Goal: Task Accomplishment & Management: Complete application form

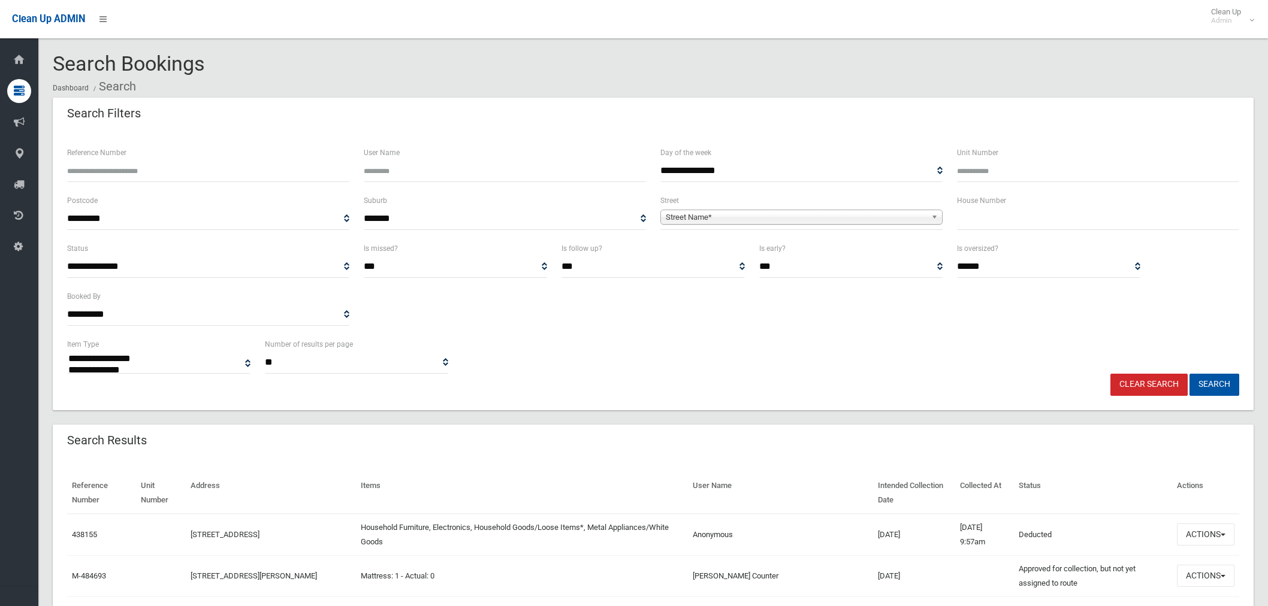
select select
click at [1011, 219] on input "text" at bounding box center [1098, 219] width 282 height 22
type input "**"
click at [689, 213] on span "Street Name*" at bounding box center [796, 217] width 261 height 14
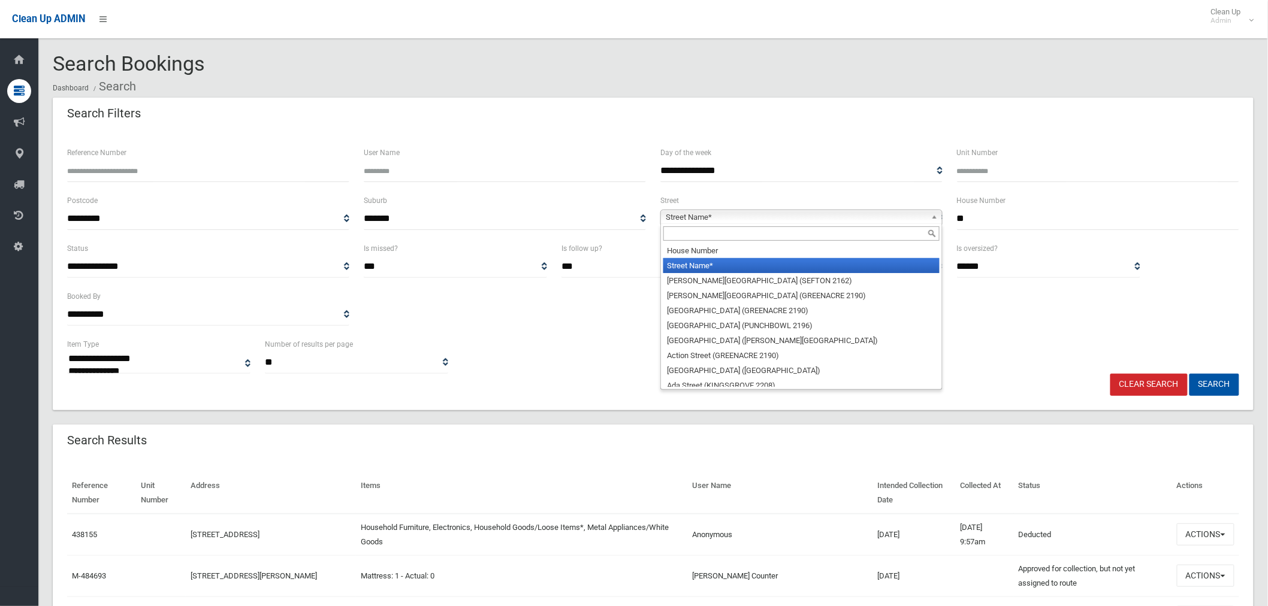
click at [682, 224] on span "Street Name*" at bounding box center [796, 217] width 261 height 14
click at [697, 217] on span "Street Name*" at bounding box center [796, 217] width 261 height 14
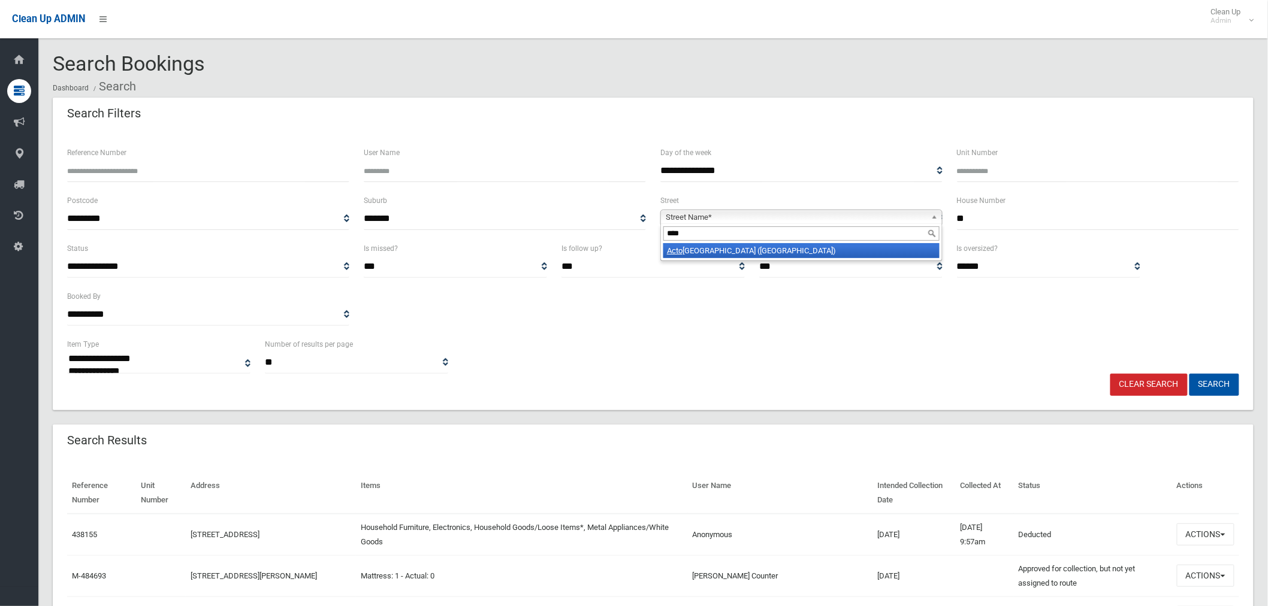
type input "****"
click at [749, 256] on li "[GEOGRAPHIC_DATA] ([GEOGRAPHIC_DATA])" at bounding box center [801, 250] width 276 height 15
click at [1227, 382] on button "Search" at bounding box center [1214, 385] width 50 height 22
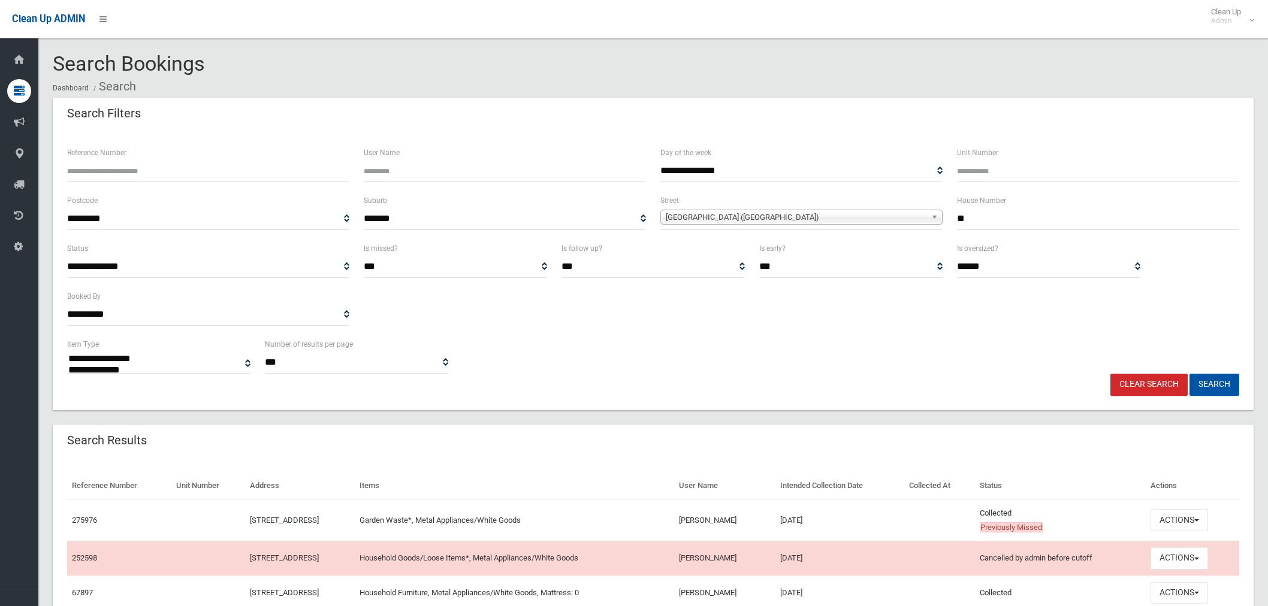
select select
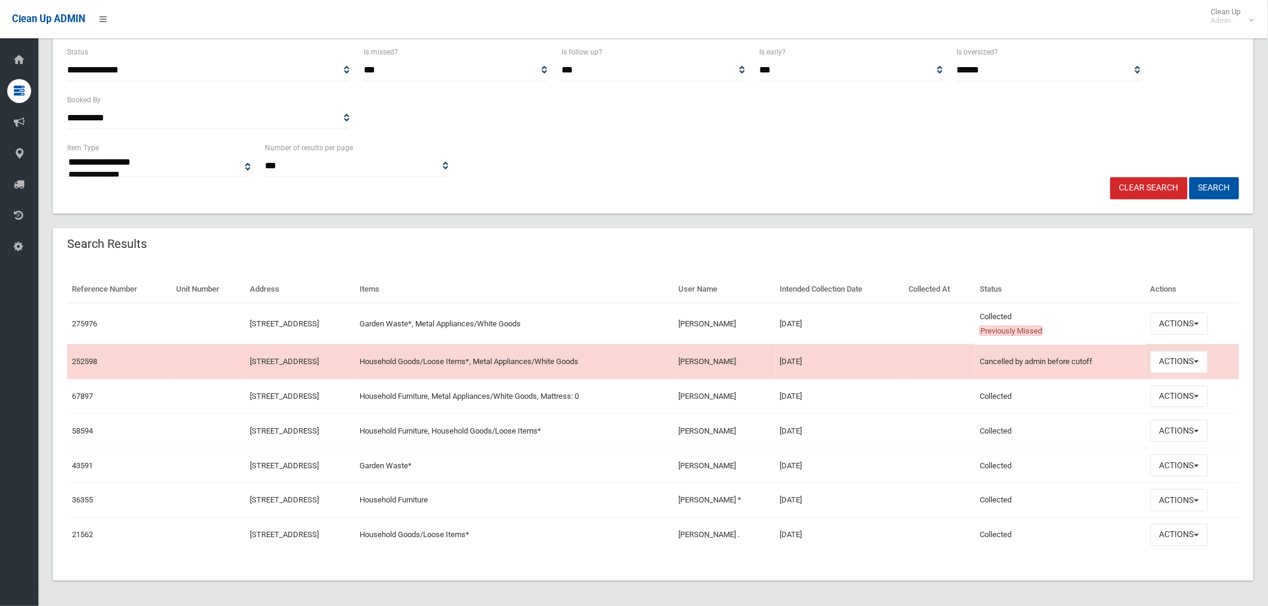
scroll to position [201, 0]
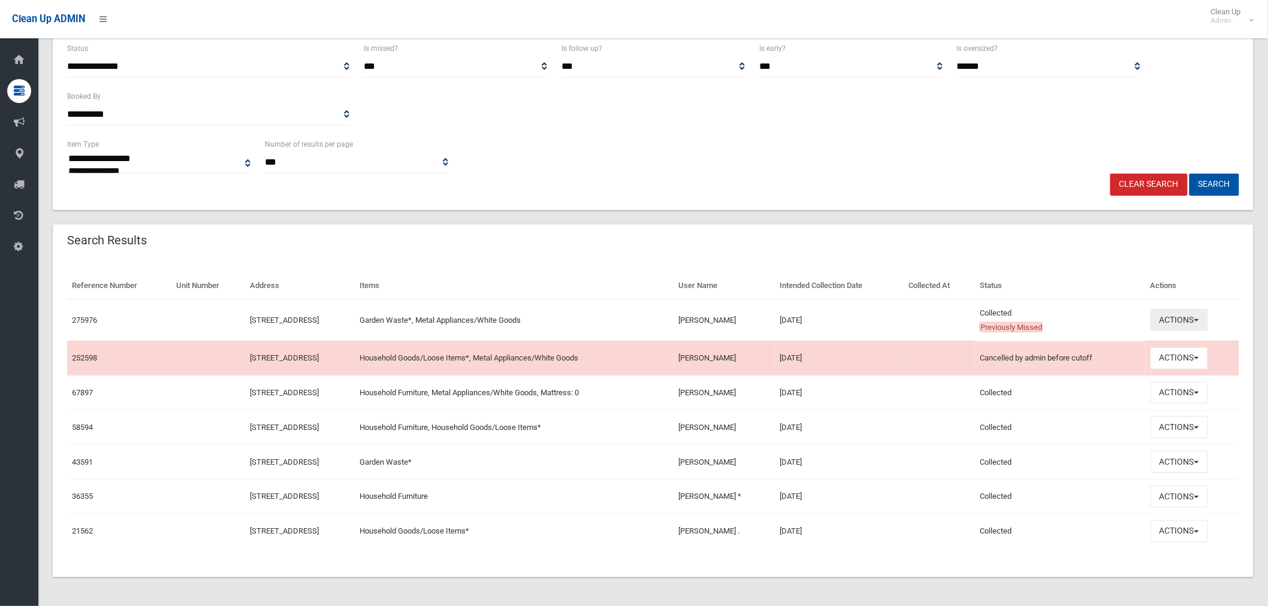
click at [1182, 321] on button "Actions" at bounding box center [1179, 320] width 58 height 22
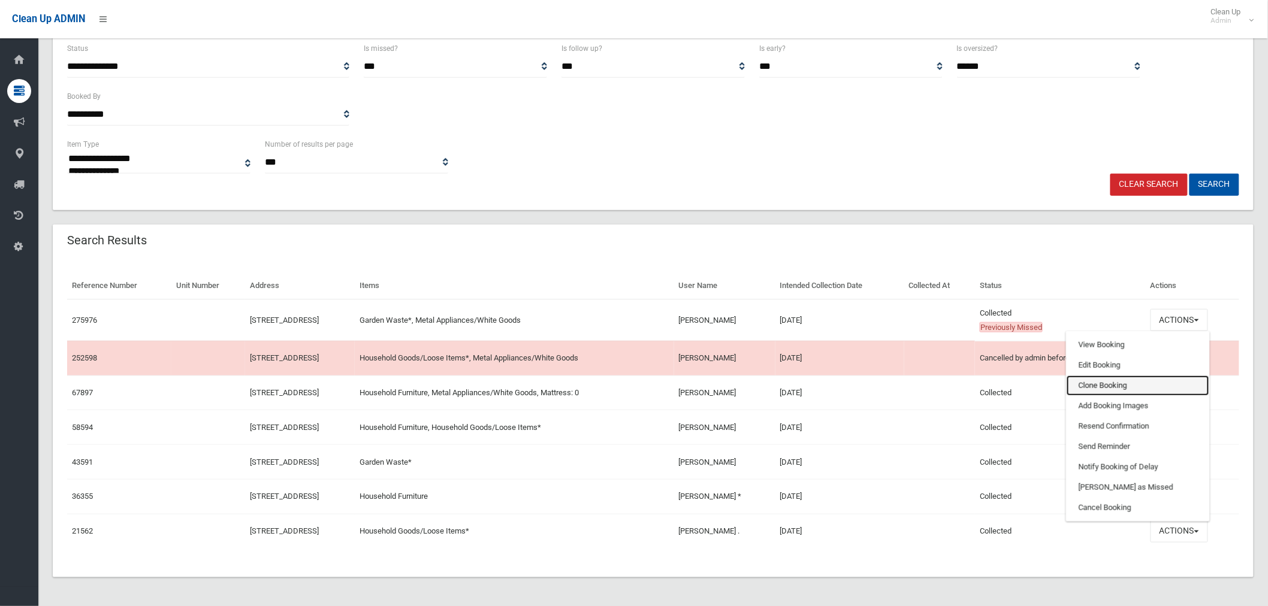
click at [1136, 390] on link "Clone Booking" at bounding box center [1138, 386] width 143 height 20
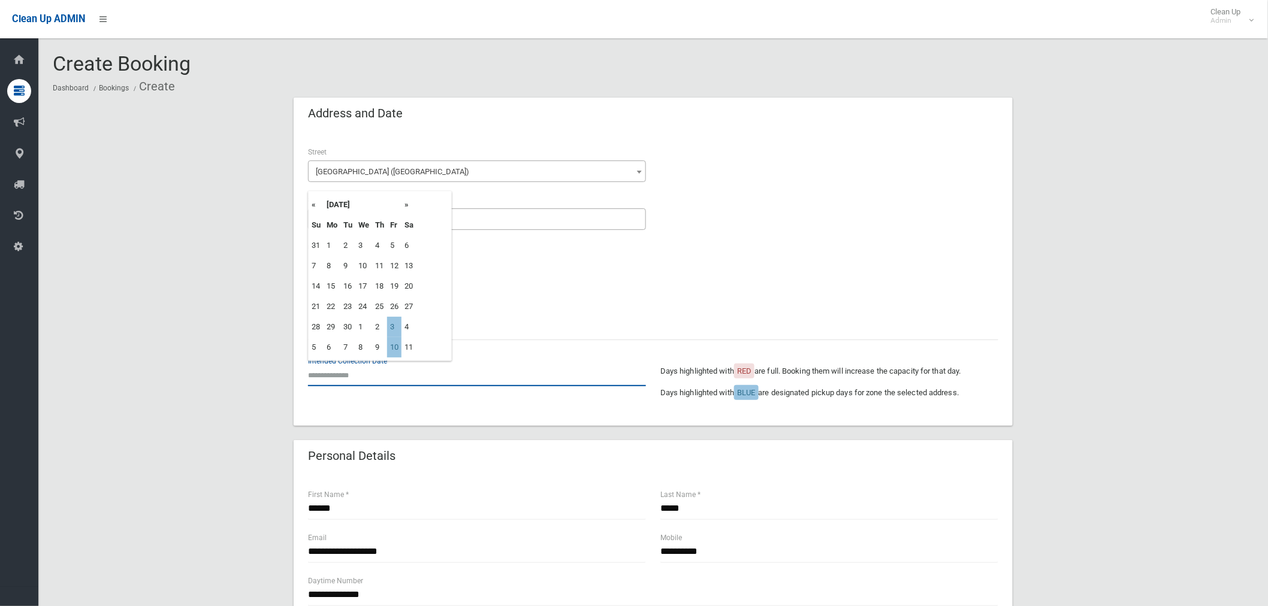
click at [337, 382] on input "text" at bounding box center [477, 375] width 338 height 22
click at [408, 205] on th "»" at bounding box center [408, 205] width 15 height 20
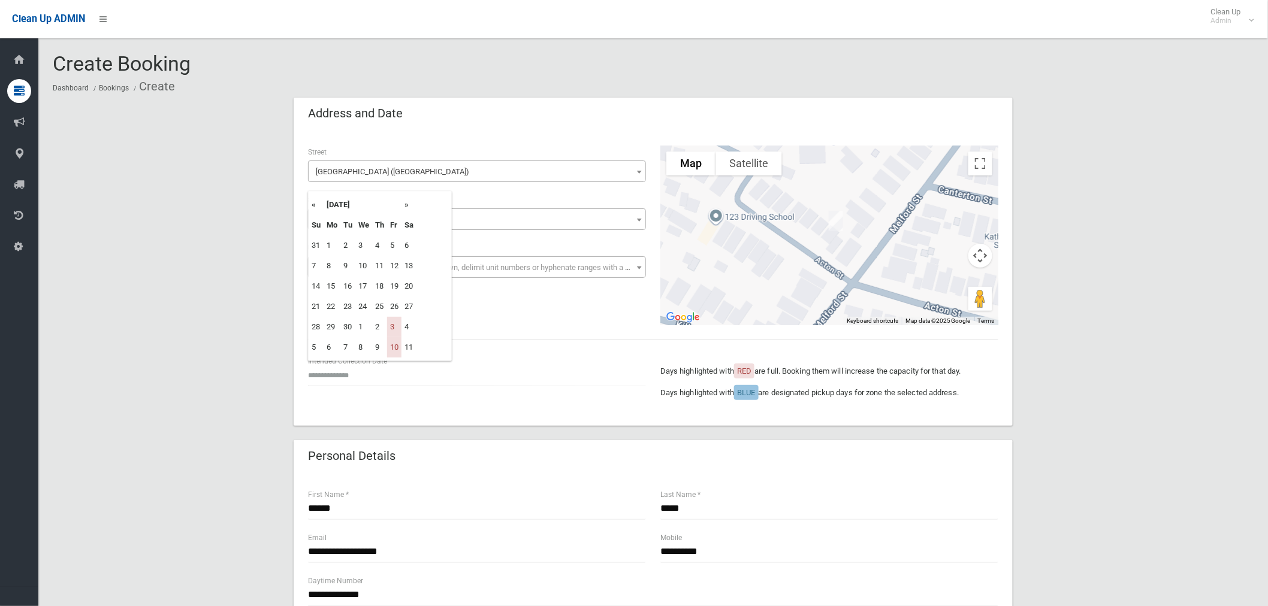
click at [408, 205] on th "»" at bounding box center [408, 205] width 15 height 20
click at [397, 308] on td "24" at bounding box center [394, 307] width 14 height 20
type input "**********"
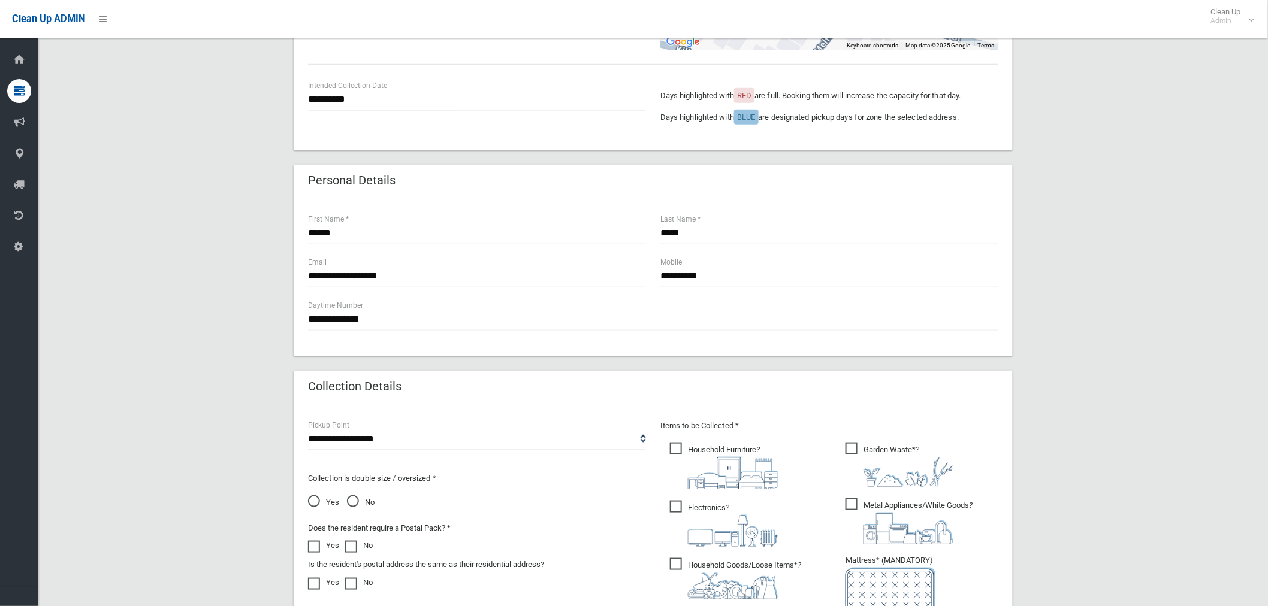
scroll to position [399, 0]
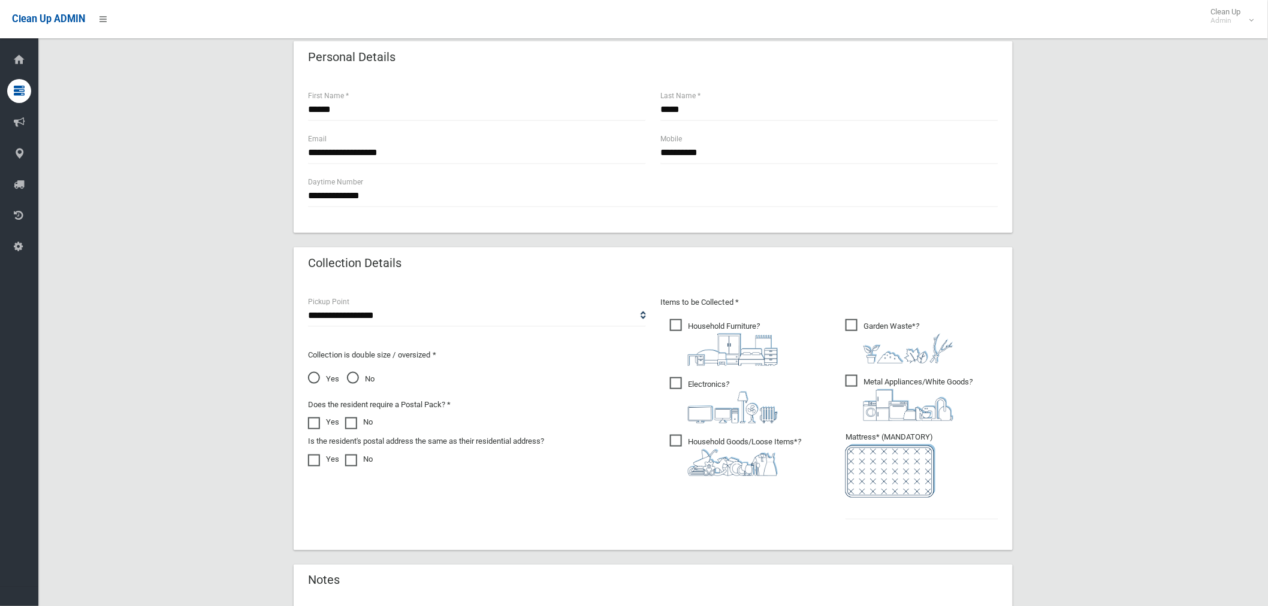
click at [678, 330] on span "Household Furniture ?" at bounding box center [724, 342] width 108 height 47
click at [671, 383] on span "Electronics ?" at bounding box center [724, 400] width 108 height 46
click at [677, 442] on span "Household Goods/Loose Items* ?" at bounding box center [735, 455] width 131 height 41
click at [911, 512] on input "text" at bounding box center [921, 509] width 153 height 22
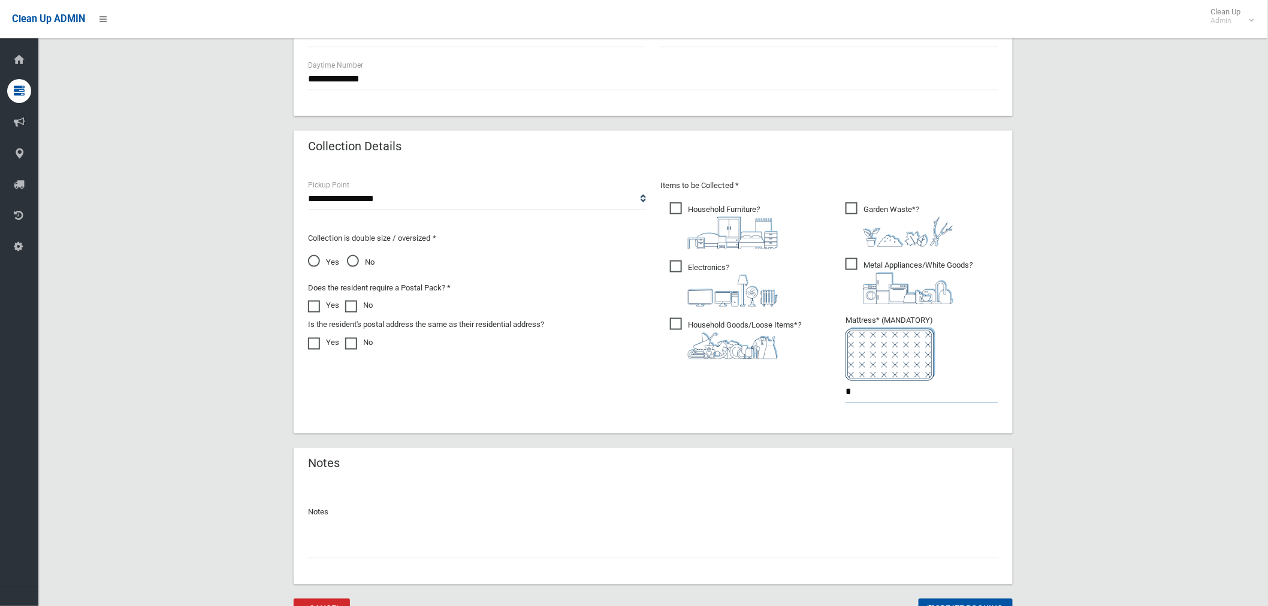
scroll to position [573, 0]
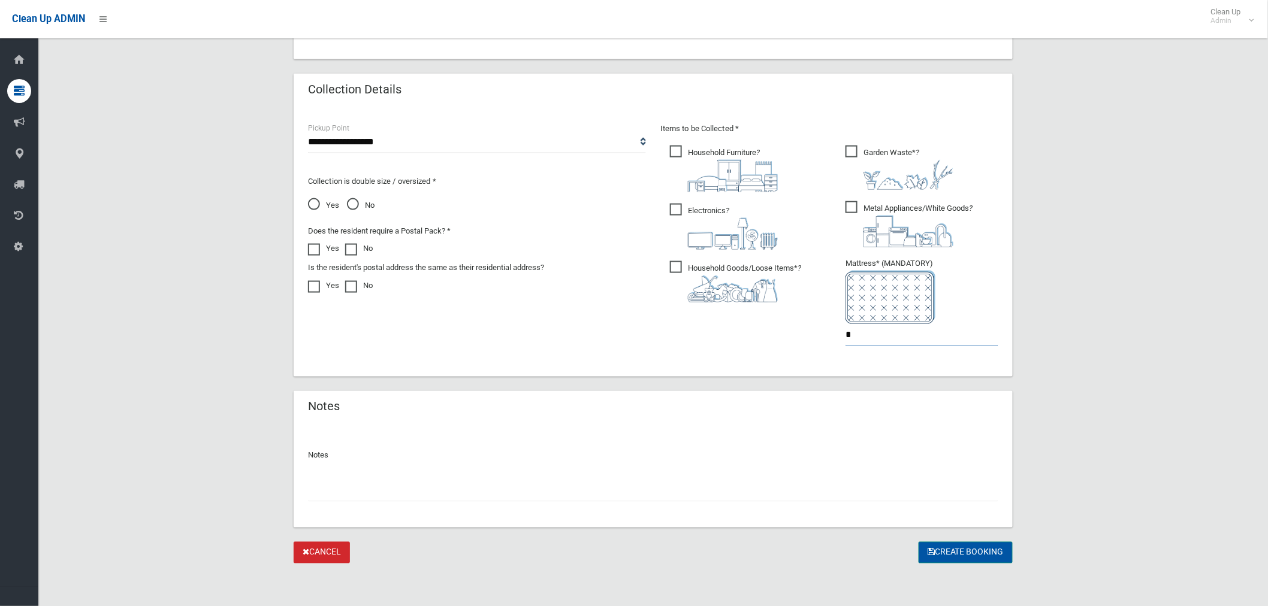
type input "*"
click at [972, 552] on button "Create Booking" at bounding box center [966, 553] width 94 height 22
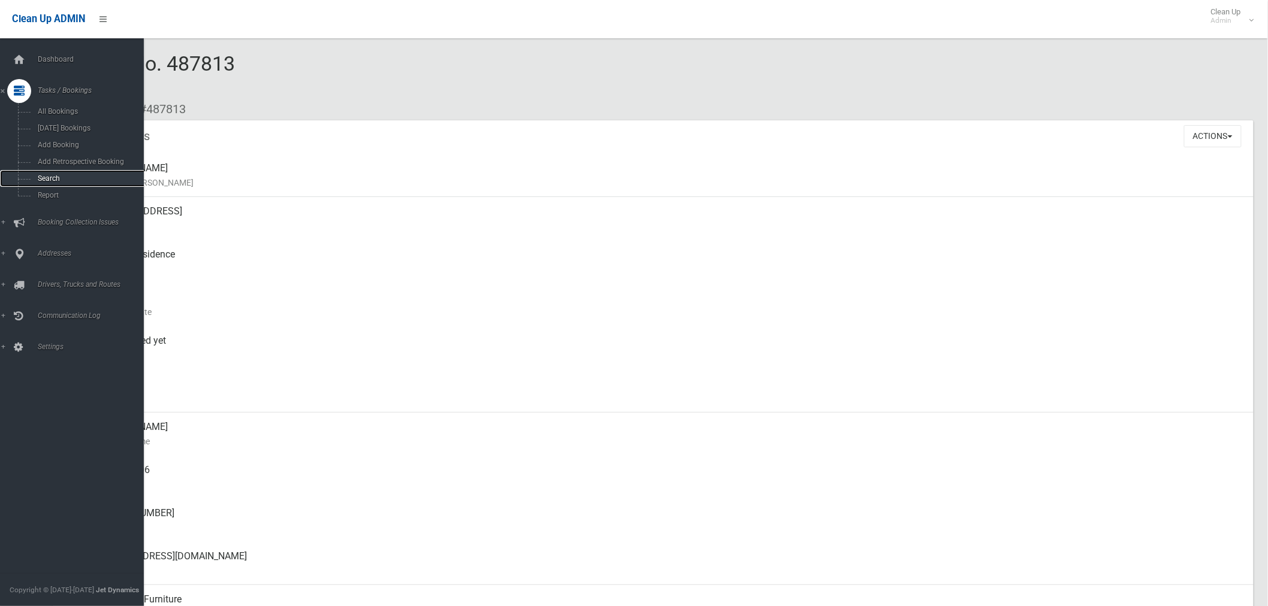
click at [48, 180] on span "Search" at bounding box center [89, 178] width 110 height 8
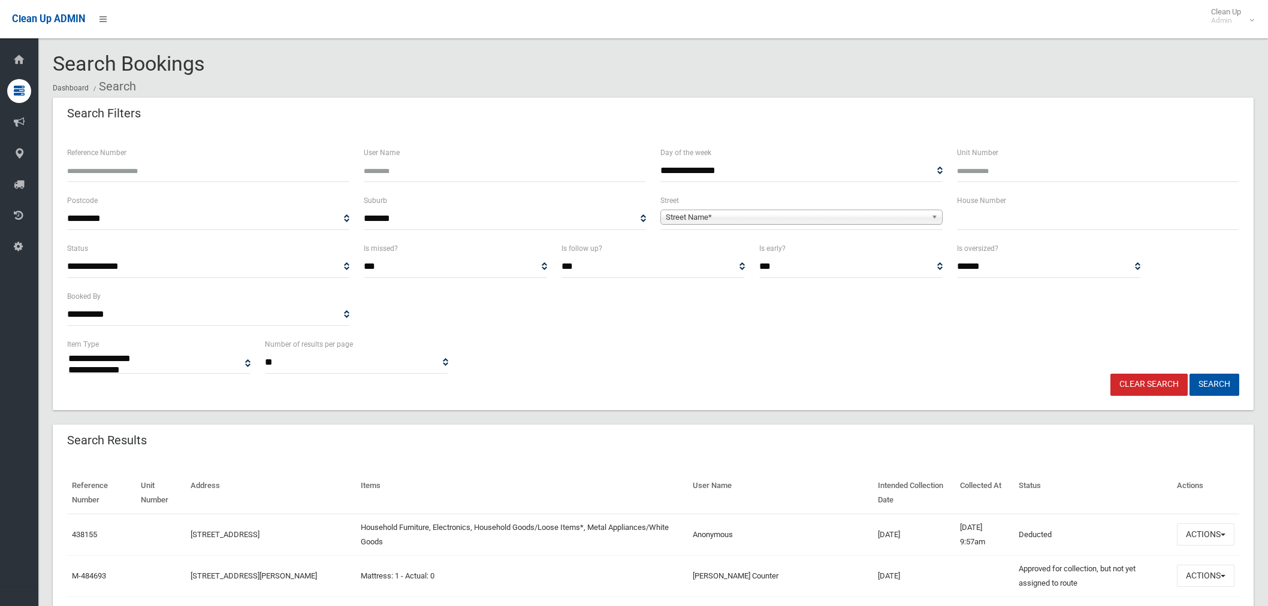
select select
